Goal: Information Seeking & Learning: Learn about a topic

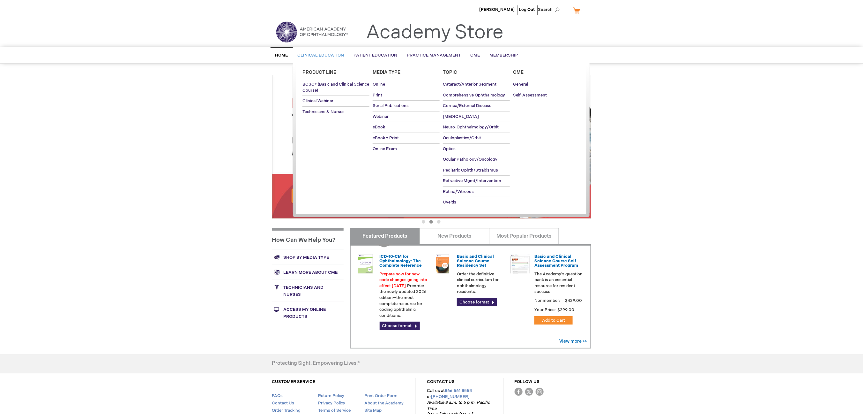
type input "MJTsang"
click at [315, 53] on span "Clinical Education" at bounding box center [321, 55] width 47 height 5
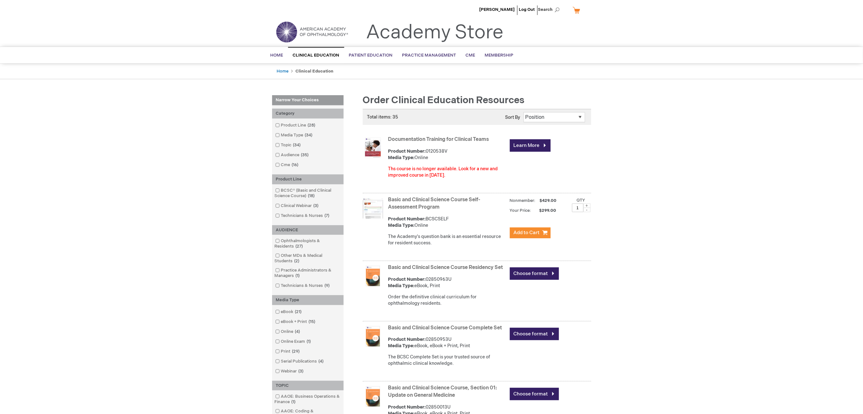
type input "MJTsang"
click at [429, 198] on link "Basic and Clinical Science Course Self-Assessment Program" at bounding box center [434, 203] width 92 height 13
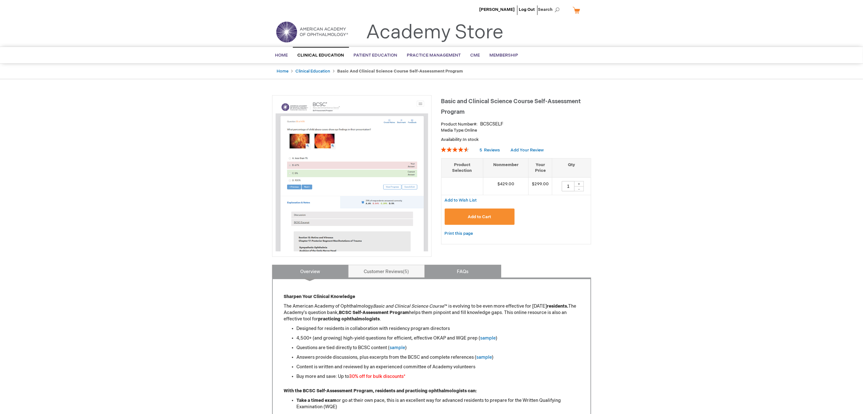
type input "MJTsang"
click at [476, 267] on link "FAQs" at bounding box center [463, 271] width 77 height 13
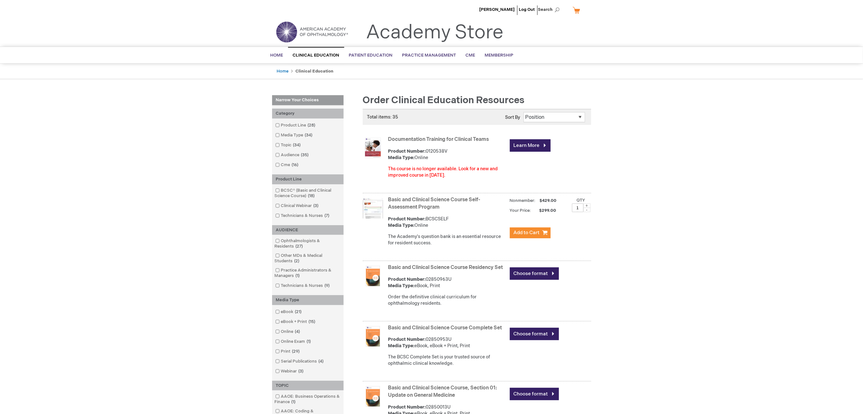
type input "MJTsang"
click at [435, 266] on link "Basic and Clinical Science Course Residency Set" at bounding box center [445, 267] width 115 height 6
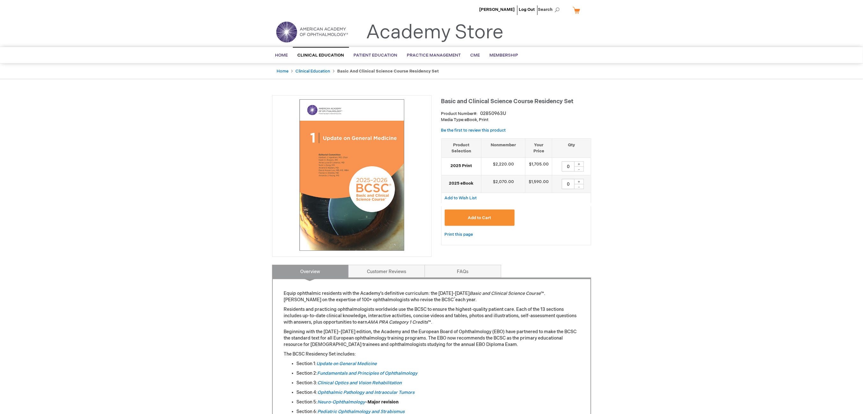
type input "MJTsang"
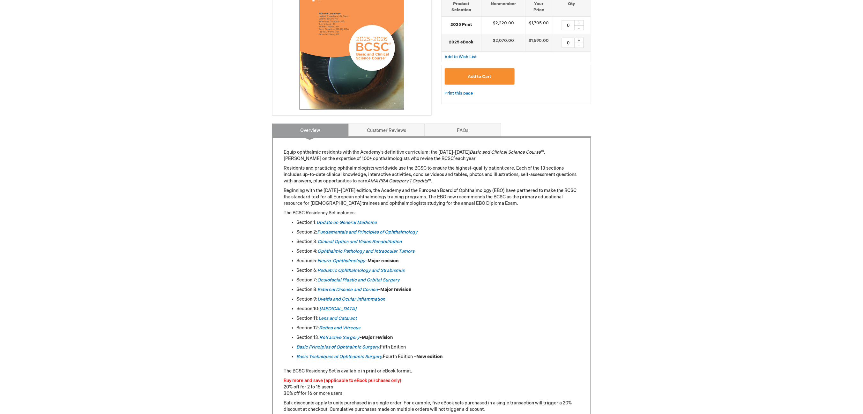
scroll to position [142, 0]
click at [454, 124] on link "FAQs" at bounding box center [463, 129] width 77 height 13
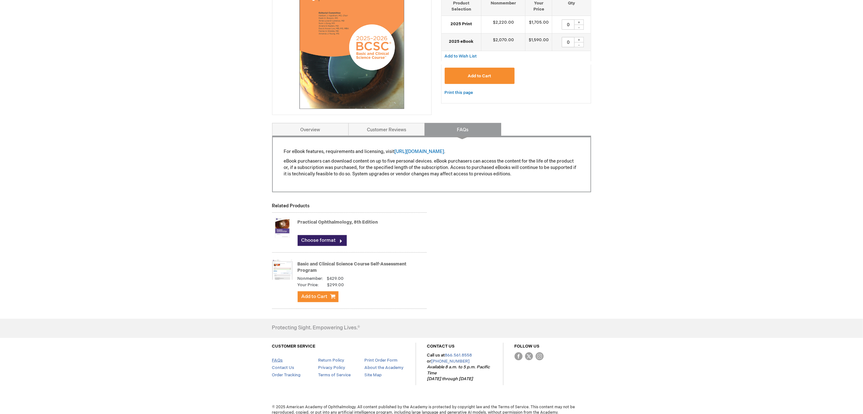
click at [276, 360] on link "FAQs" at bounding box center [277, 359] width 11 height 5
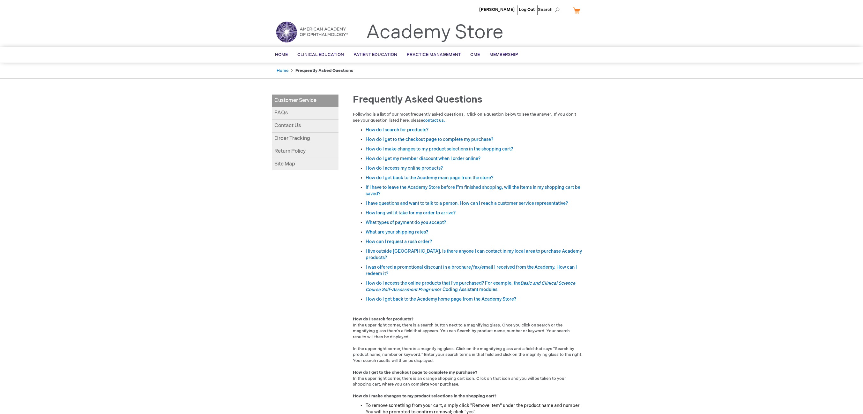
type input "MJTsang"
drag, startPoint x: 353, startPoint y: 72, endPoint x: 306, endPoint y: 67, distance: 47.8
click at [306, 67] on ul "Home Frequently Asked Questions" at bounding box center [431, 71] width 319 height 16
copy strong "Frequently Asked Questions"
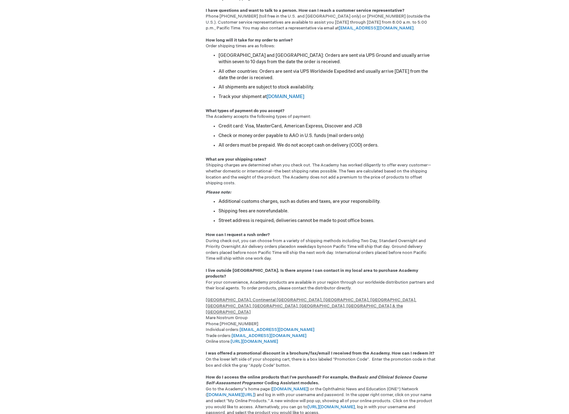
scroll to position [567, 0]
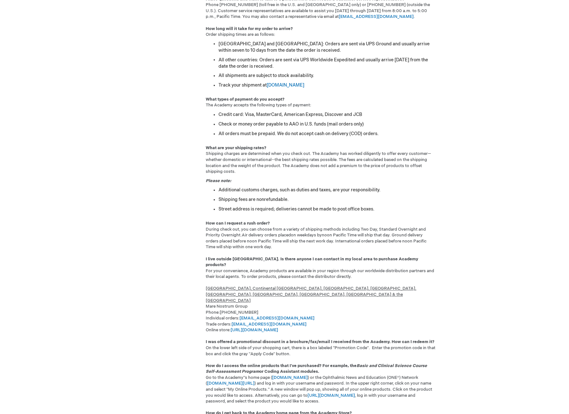
type input "MJTsang"
click at [353, 82] on li "Track your shipment at [DOMAIN_NAME]" at bounding box center [328, 85] width 218 height 6
drag, startPoint x: 406, startPoint y: 119, endPoint x: 379, endPoint y: 79, distance: 48.1
click at [406, 119] on ul "Credit card: Visa, MasterCard, American Express, Discover and JCB Check or mone…" at bounding box center [321, 125] width 230 height 26
